Goal: Check status: Check status

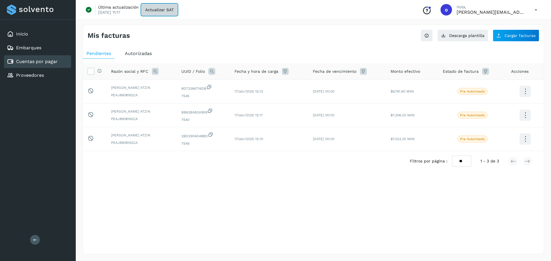
click at [157, 11] on span "Actualizar SAT" at bounding box center [159, 10] width 28 height 4
click at [528, 93] on icon at bounding box center [524, 91] width 13 height 13
click at [545, 131] on div at bounding box center [275, 130] width 551 height 261
click at [245, 51] on ul "Pendientes Autorizadas" at bounding box center [313, 53] width 461 height 10
